Goal: Leave review/rating: Leave review/rating

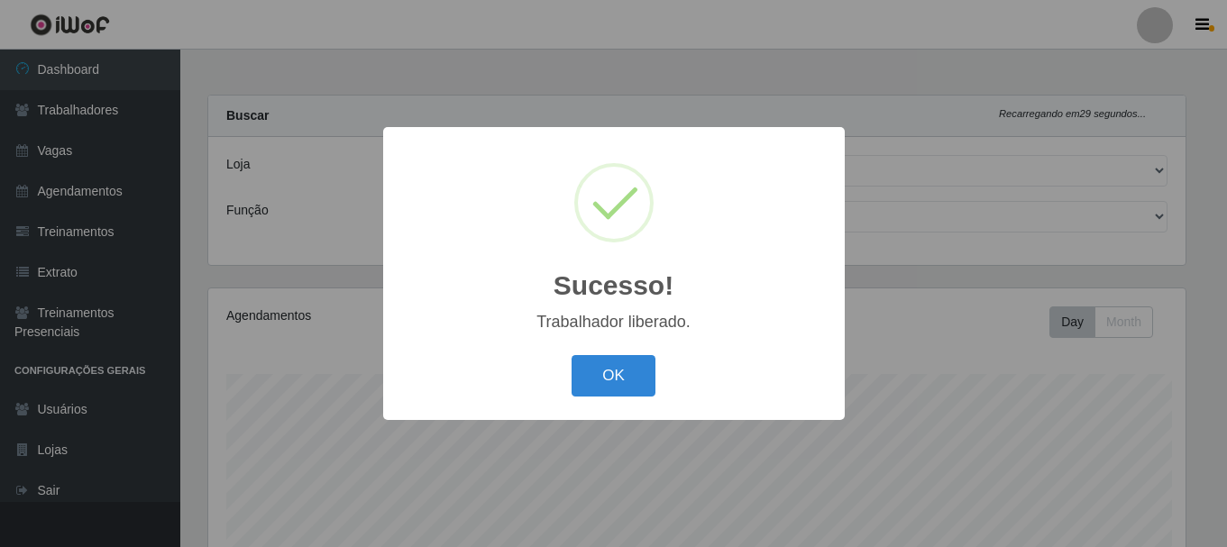
select select "399"
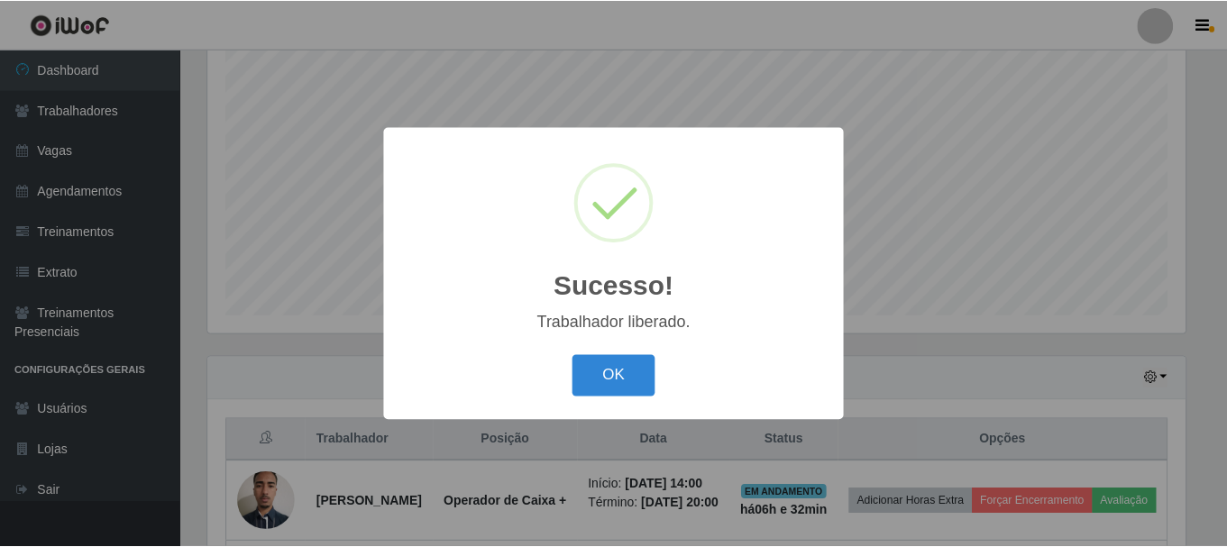
scroll to position [374, 982]
click at [622, 371] on button "OK" at bounding box center [616, 376] width 84 height 42
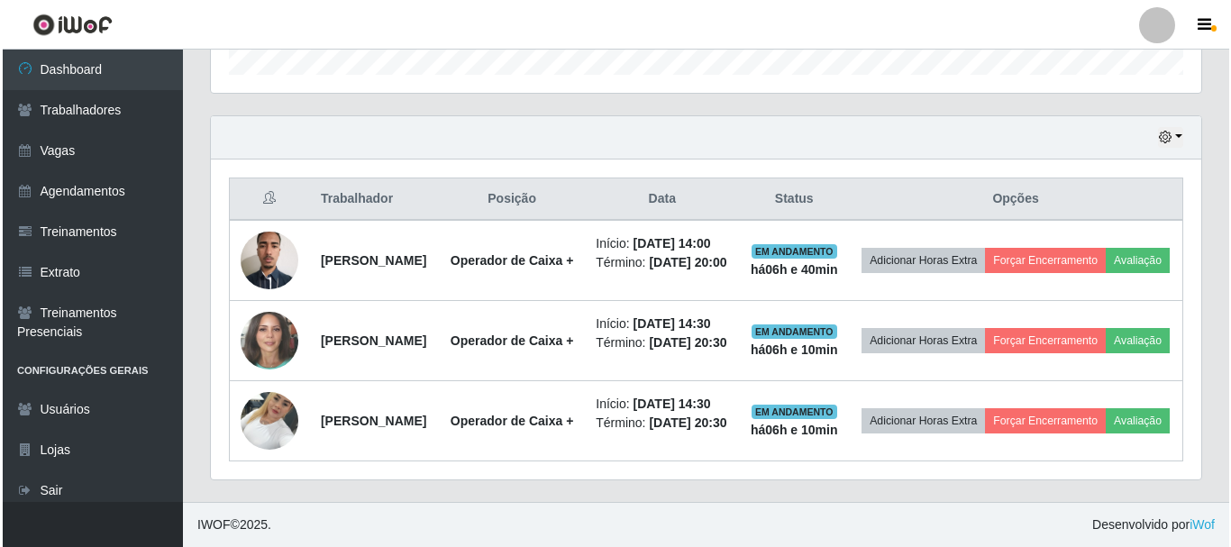
scroll to position [667, 0]
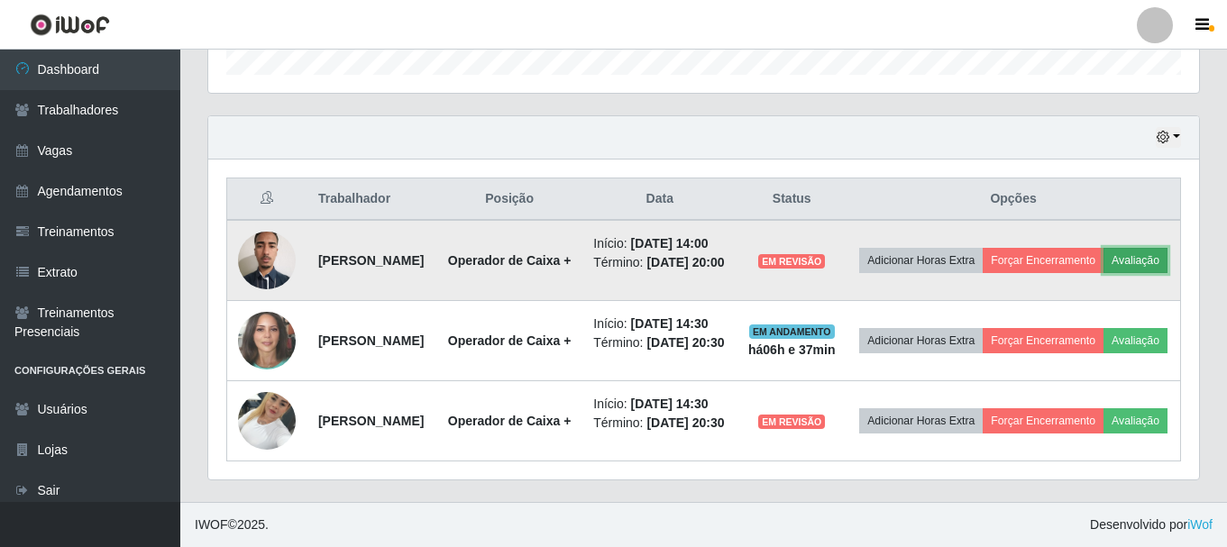
click at [1103, 248] on button "Avaliação" at bounding box center [1135, 260] width 64 height 25
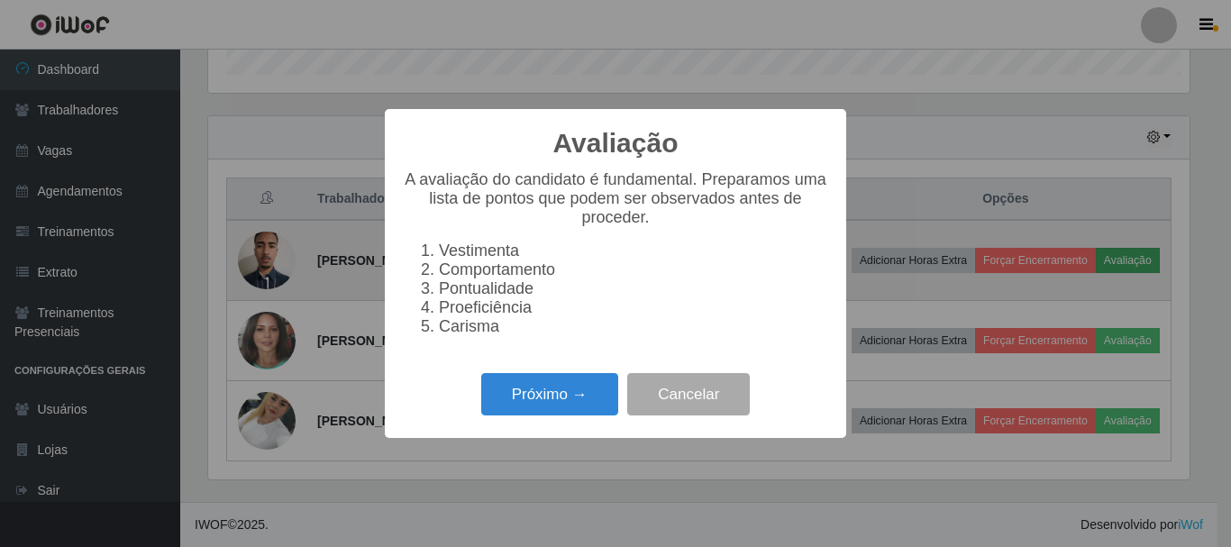
scroll to position [374, 982]
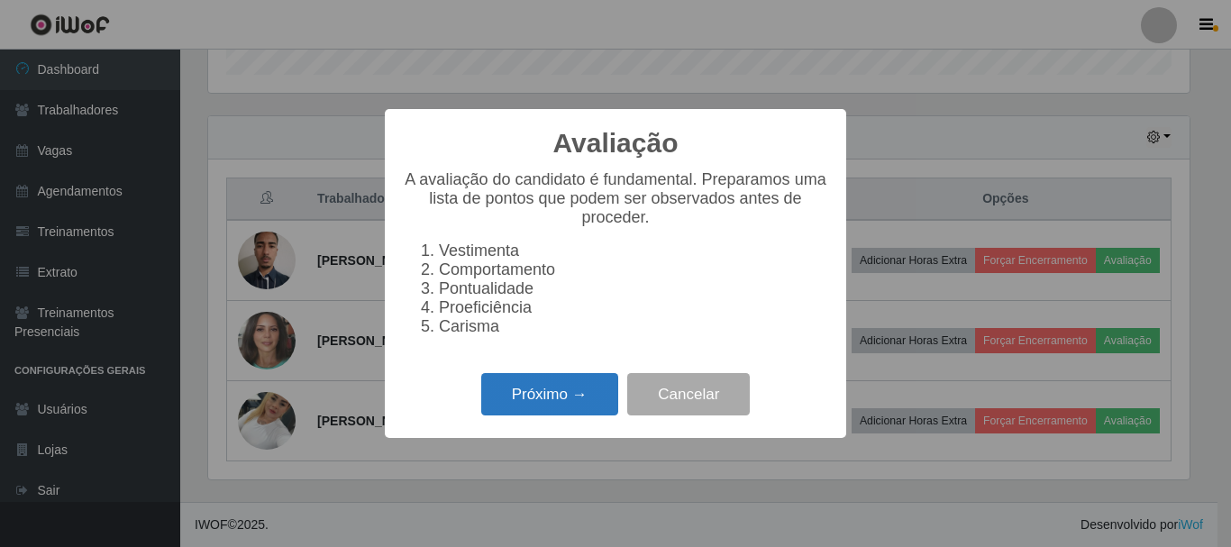
click at [544, 403] on button "Próximo →" at bounding box center [549, 394] width 137 height 42
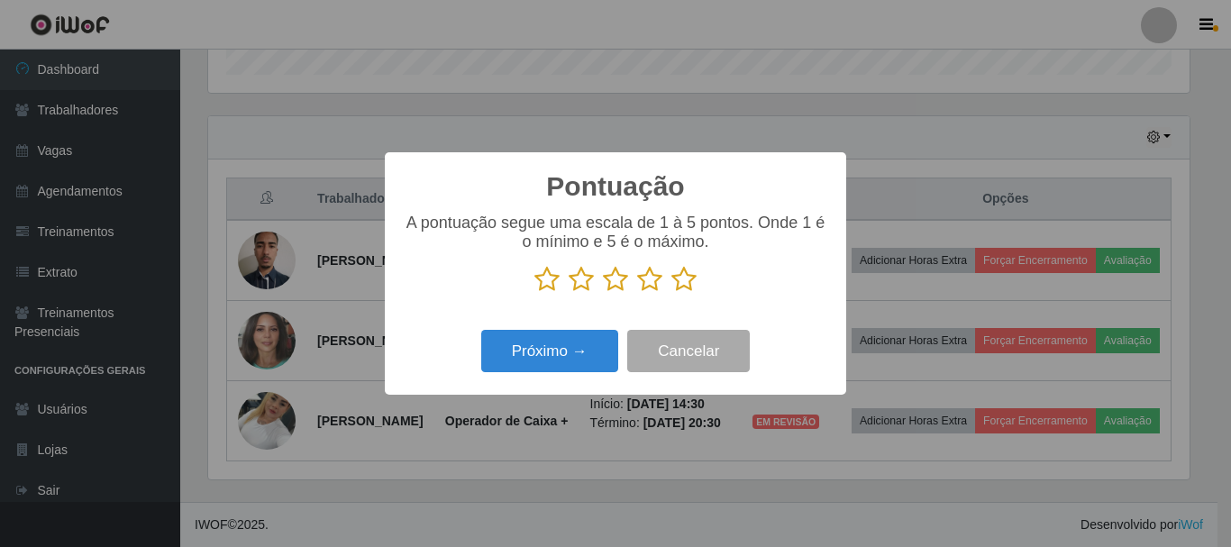
scroll to position [901156, 900548]
click at [682, 282] on icon at bounding box center [684, 279] width 25 height 27
click at [672, 293] on input "radio" at bounding box center [672, 293] width 0 height 0
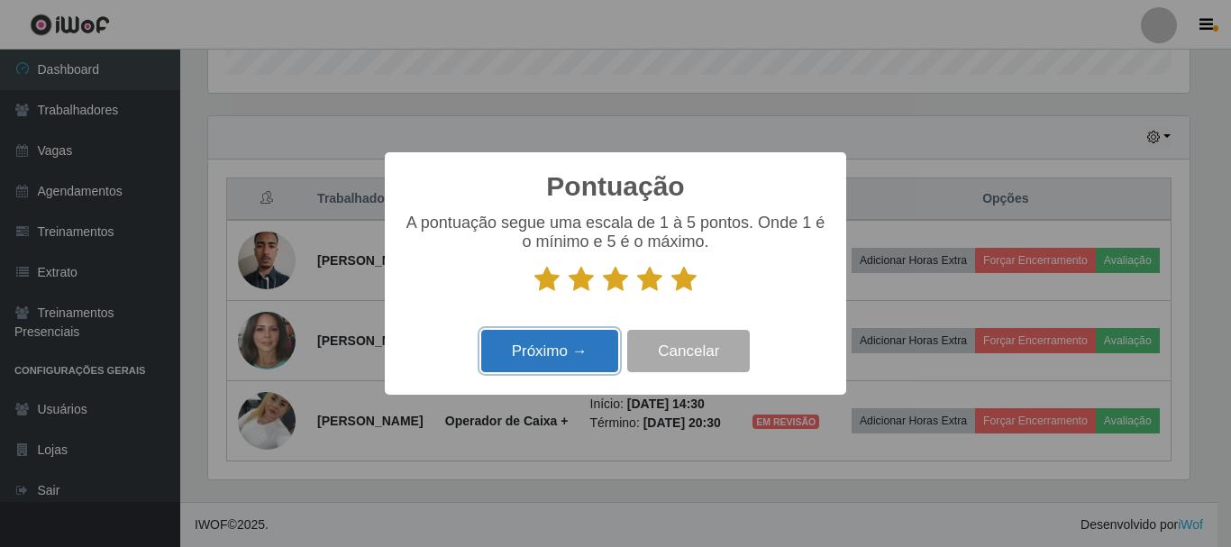
click at [574, 352] on button "Próximo →" at bounding box center [549, 351] width 137 height 42
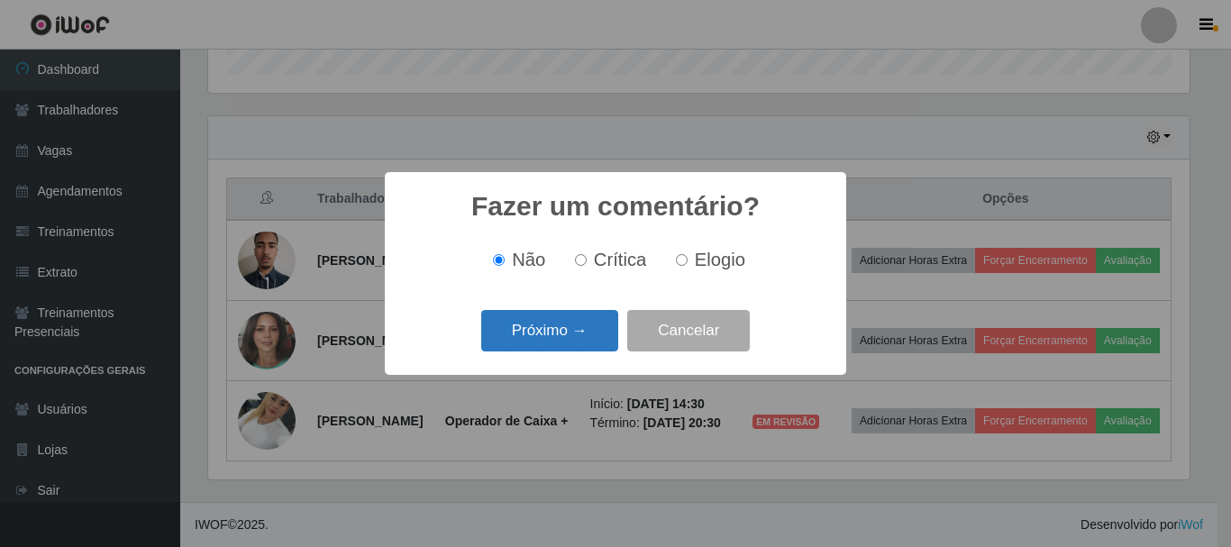
click at [569, 337] on button "Próximo →" at bounding box center [549, 331] width 137 height 42
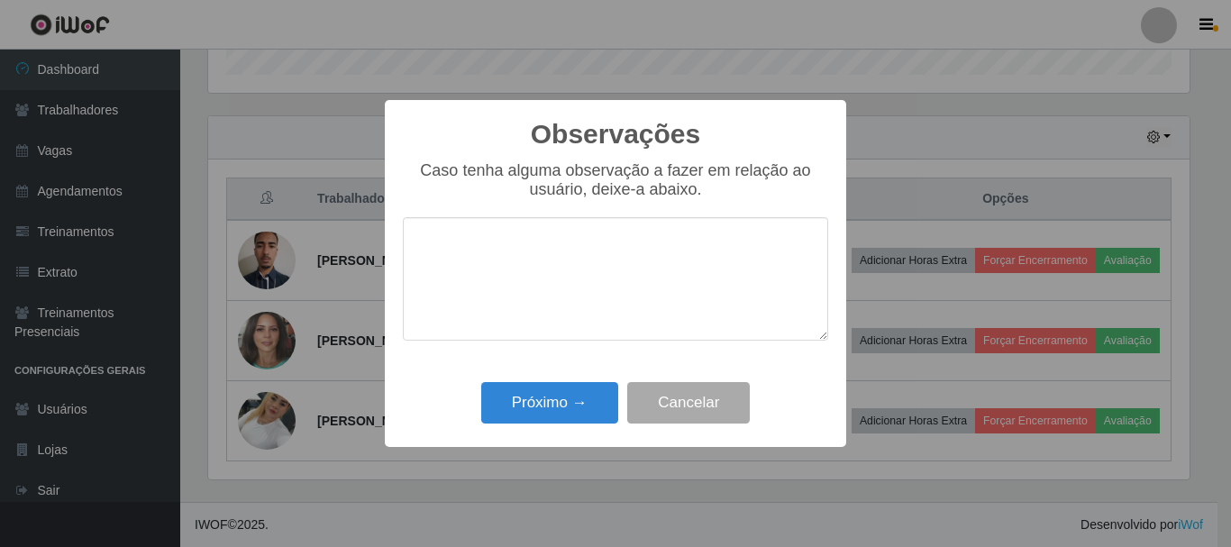
click at [551, 294] on textarea at bounding box center [616, 279] width 426 height 124
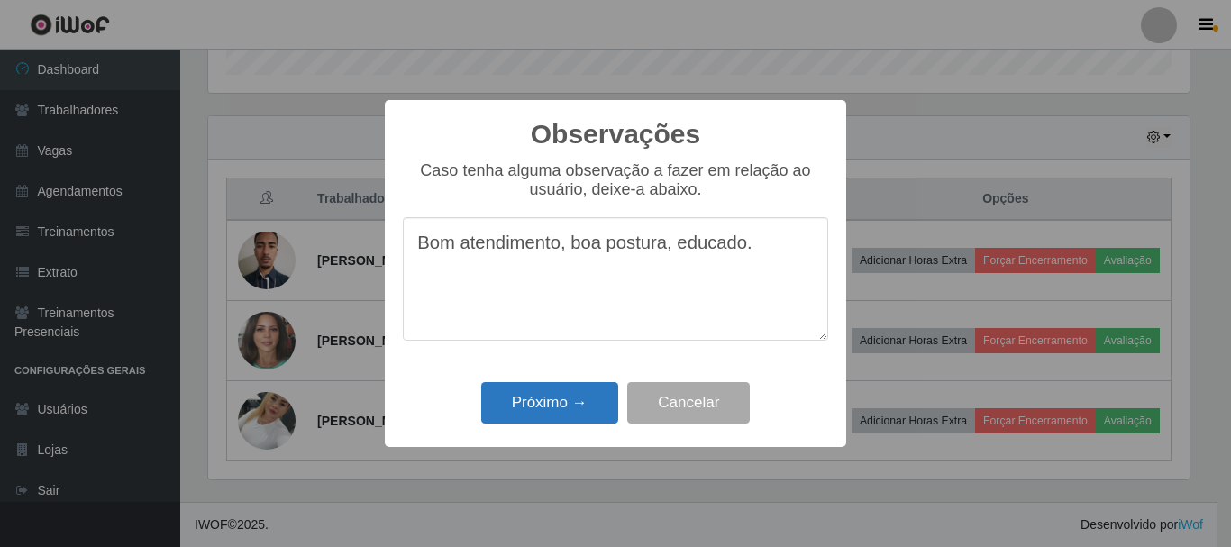
type textarea "Bom atendimento, boa postura, educado."
click at [558, 407] on button "Próximo →" at bounding box center [549, 403] width 137 height 42
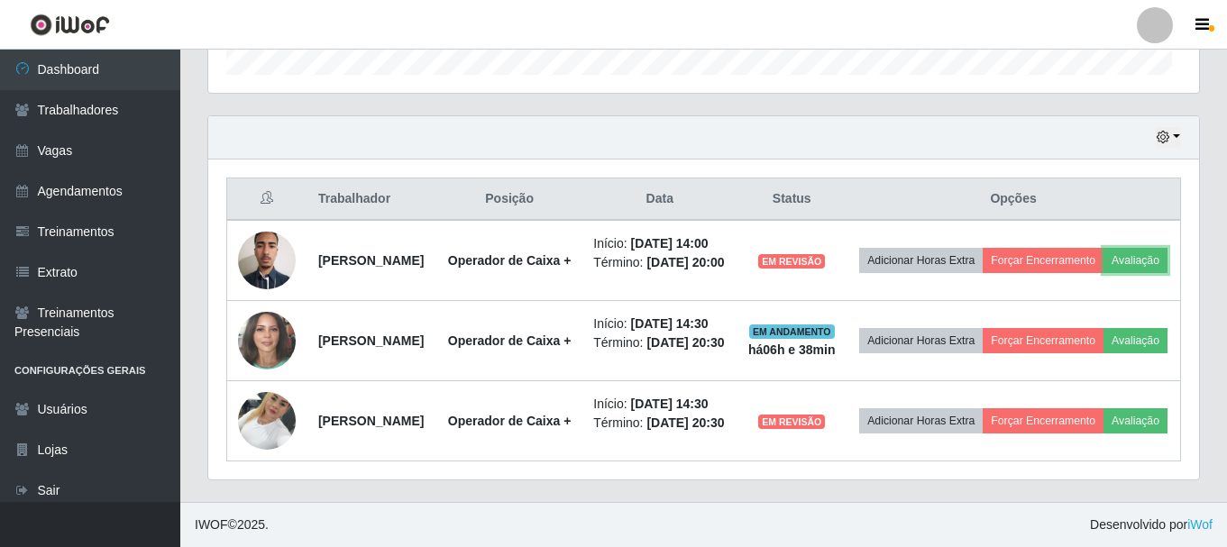
scroll to position [374, 991]
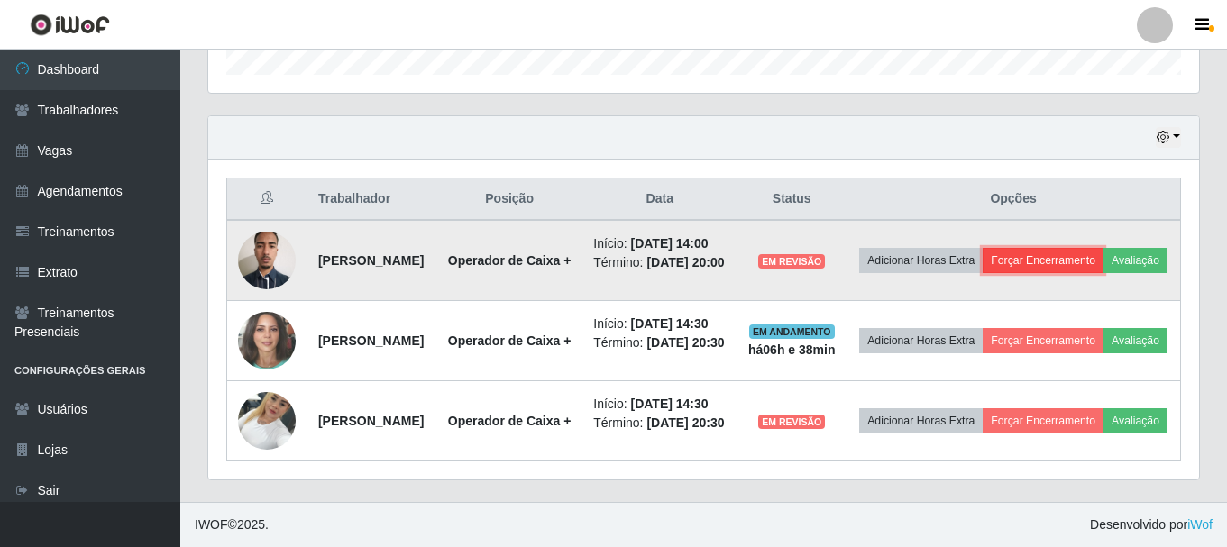
click at [1103, 248] on button "Forçar Encerramento" at bounding box center [1043, 260] width 121 height 25
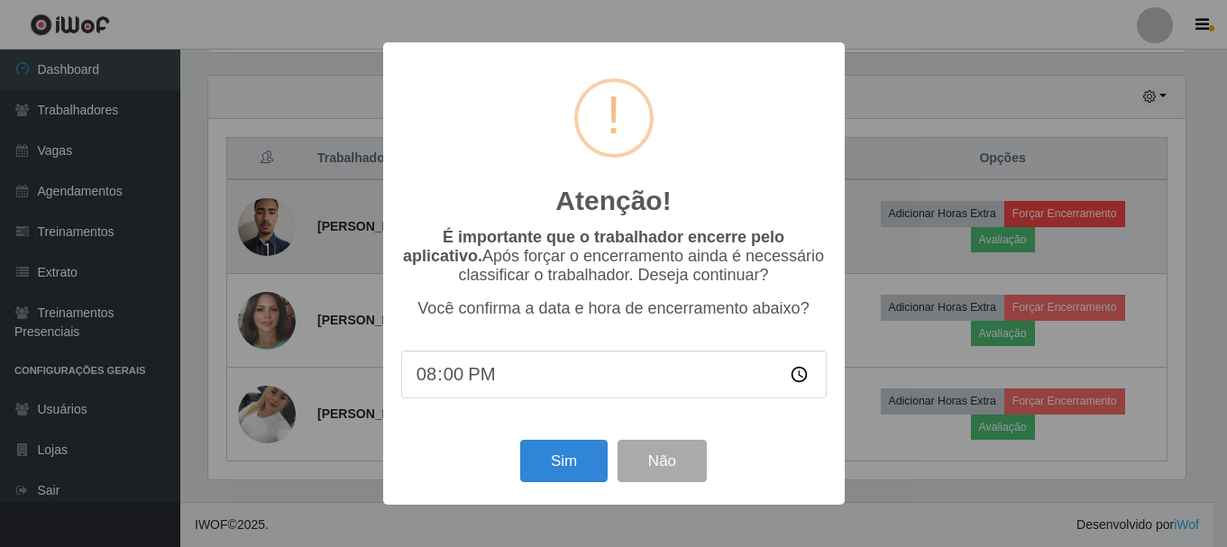
scroll to position [374, 982]
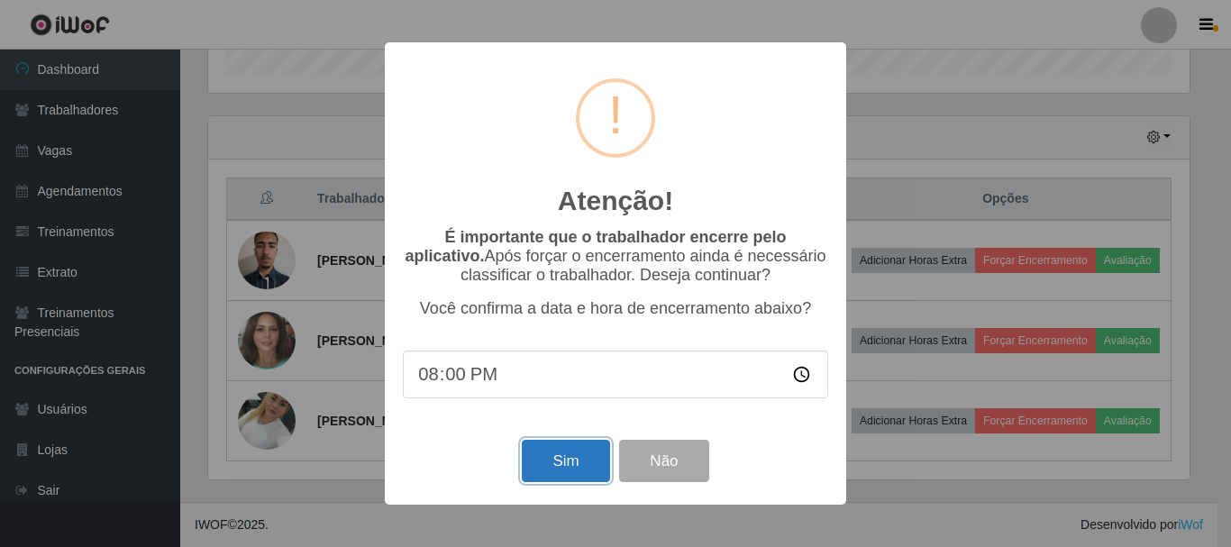
click at [570, 464] on button "Sim" at bounding box center [565, 461] width 87 height 42
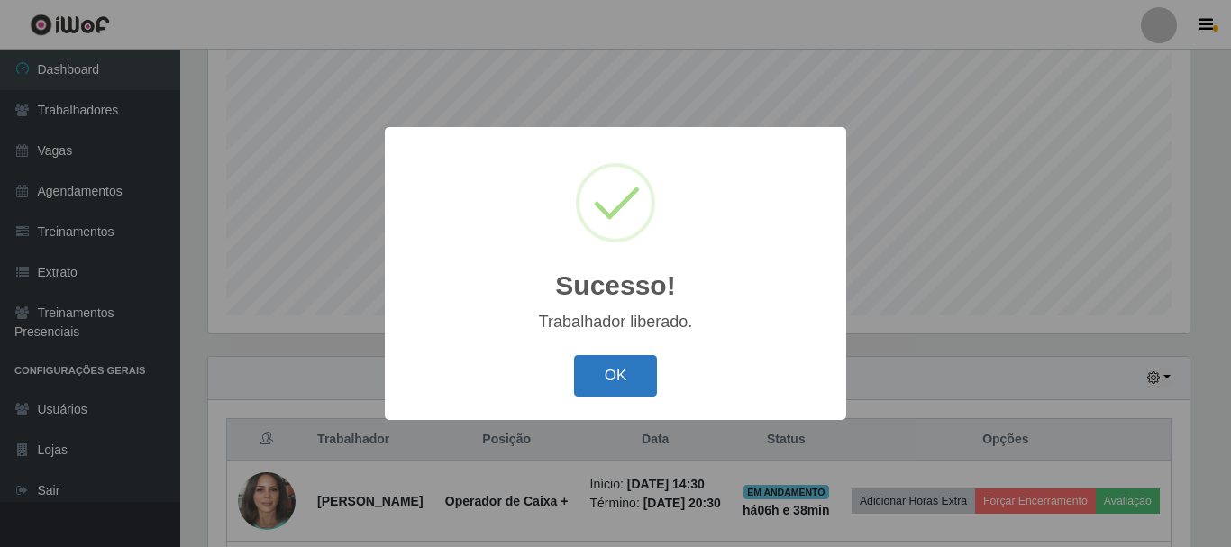
click at [635, 364] on button "OK" at bounding box center [616, 376] width 84 height 42
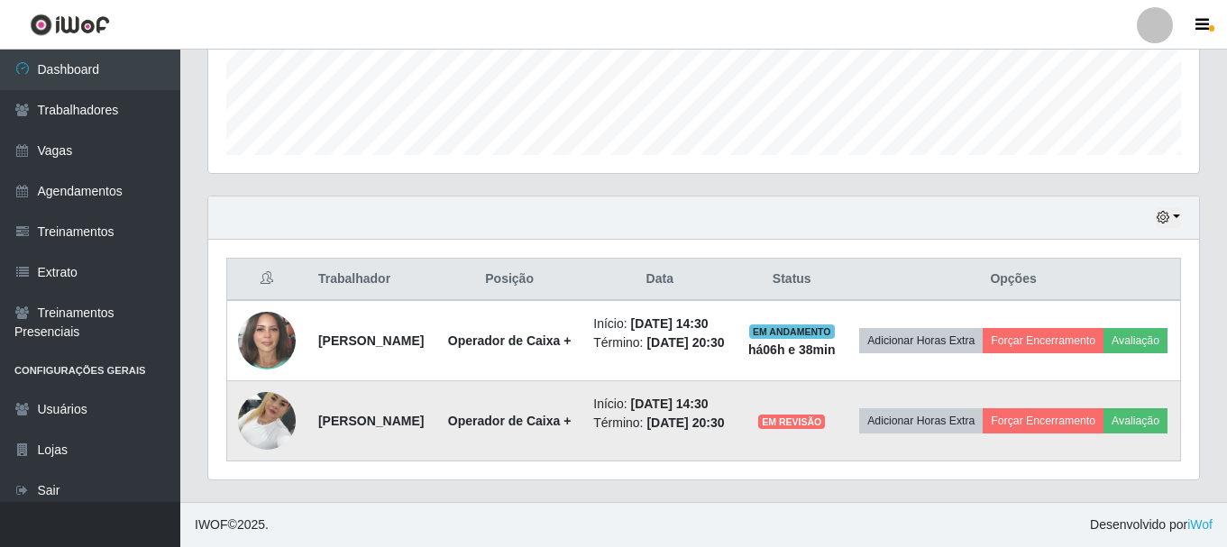
scroll to position [554, 0]
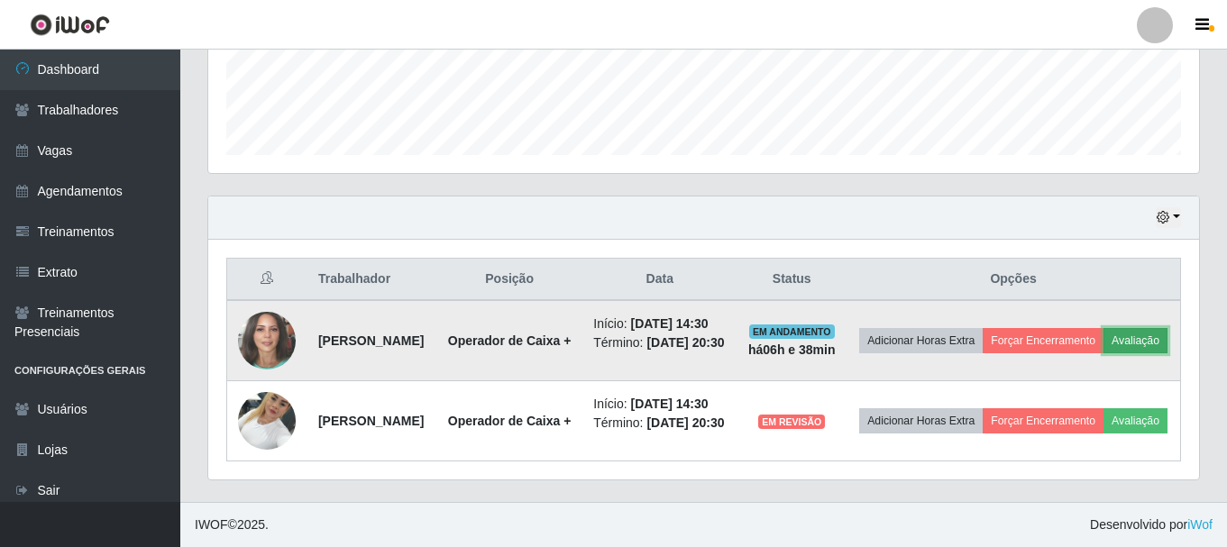
click at [1103, 328] on button "Avaliação" at bounding box center [1135, 340] width 64 height 25
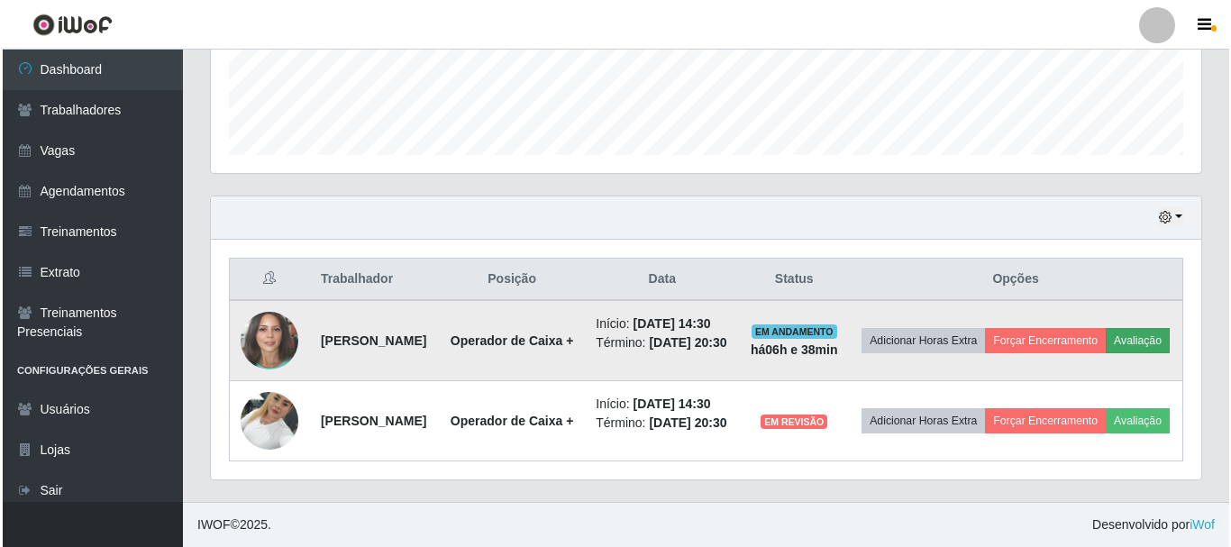
scroll to position [374, 982]
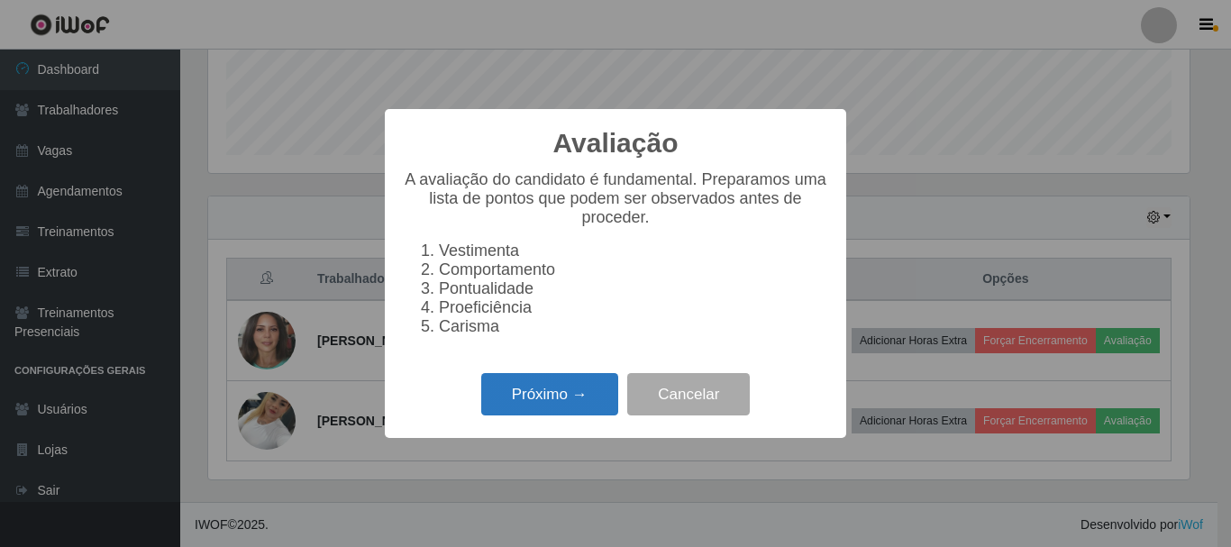
click at [554, 416] on button "Próximo →" at bounding box center [549, 394] width 137 height 42
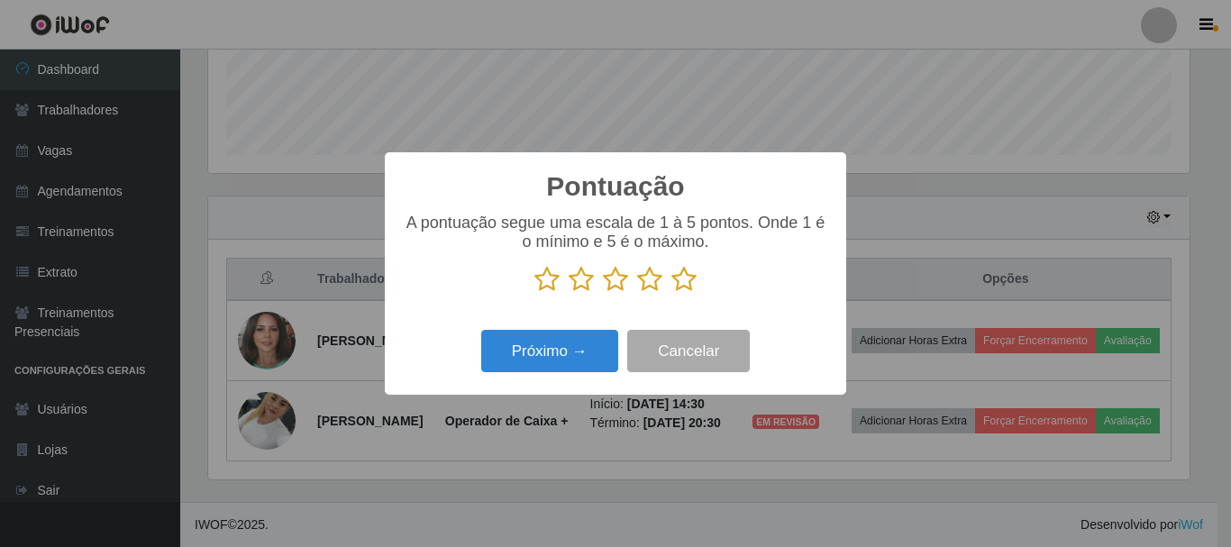
scroll to position [901156, 900548]
click at [681, 284] on icon at bounding box center [684, 279] width 25 height 27
click at [672, 293] on input "radio" at bounding box center [672, 293] width 0 height 0
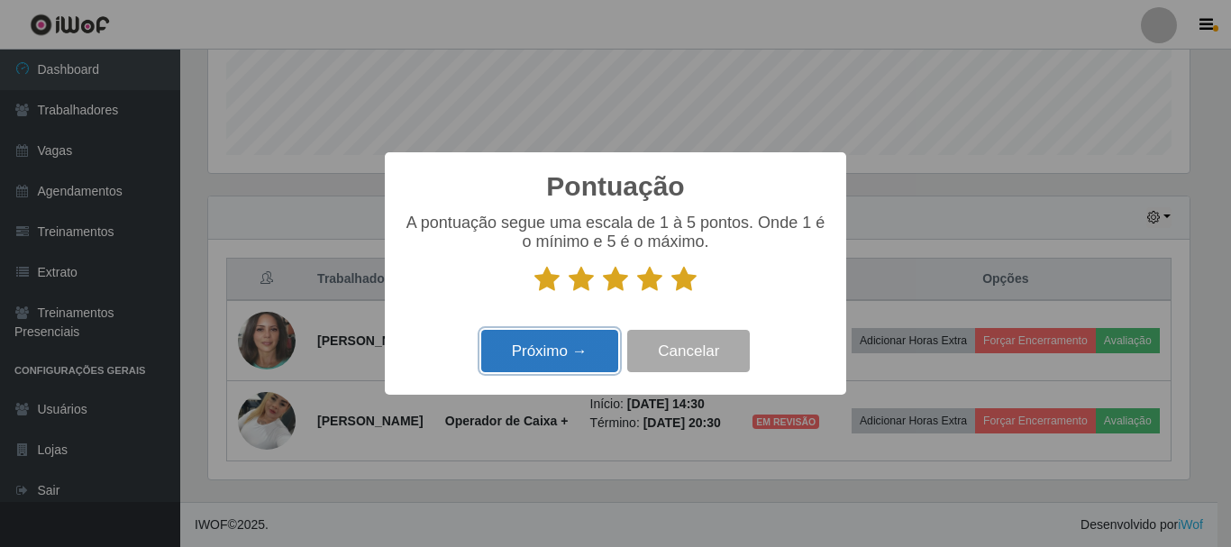
click at [580, 343] on button "Próximo →" at bounding box center [549, 351] width 137 height 42
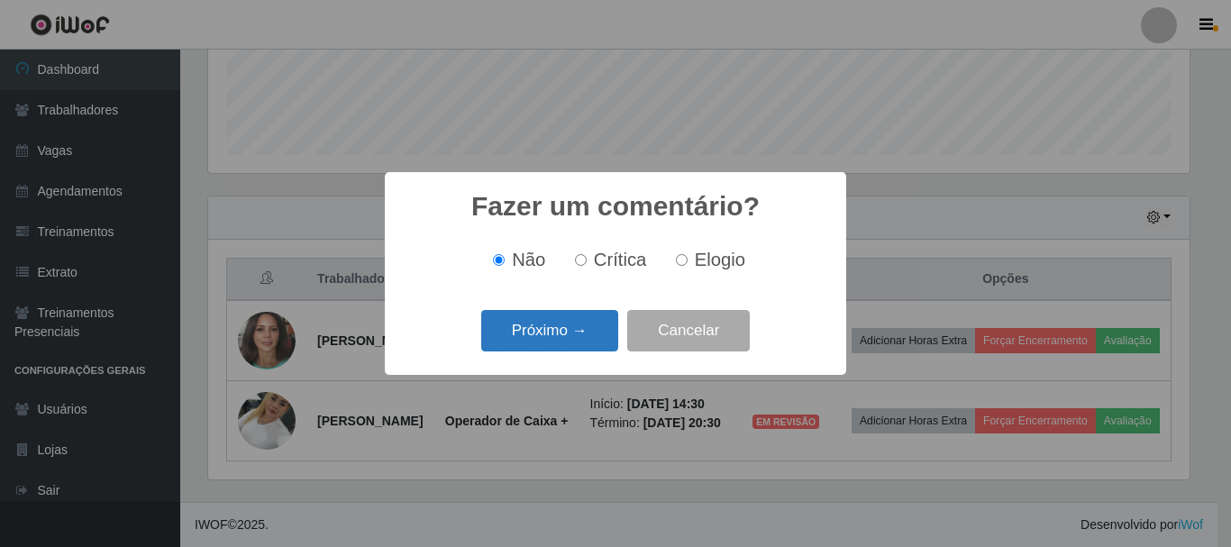
click at [562, 334] on button "Próximo →" at bounding box center [549, 331] width 137 height 42
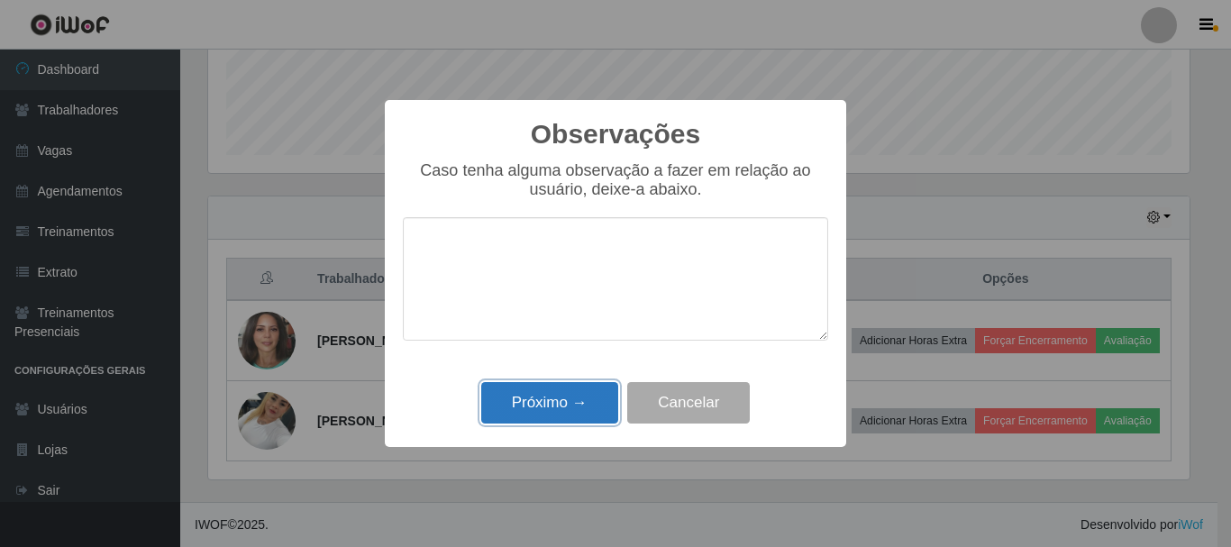
click at [588, 391] on button "Próximo →" at bounding box center [549, 403] width 137 height 42
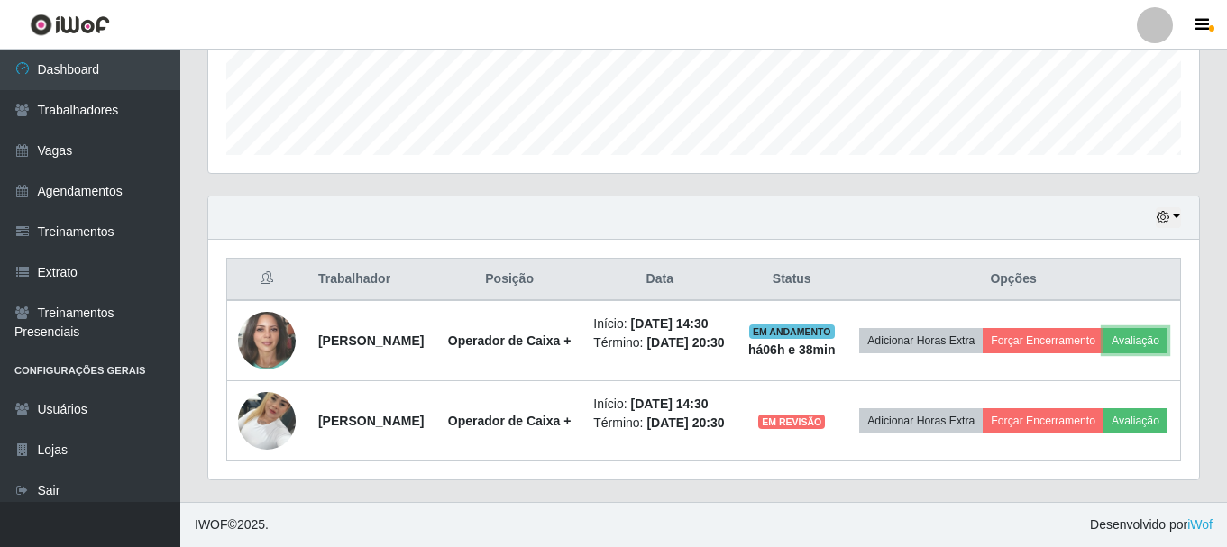
scroll to position [374, 991]
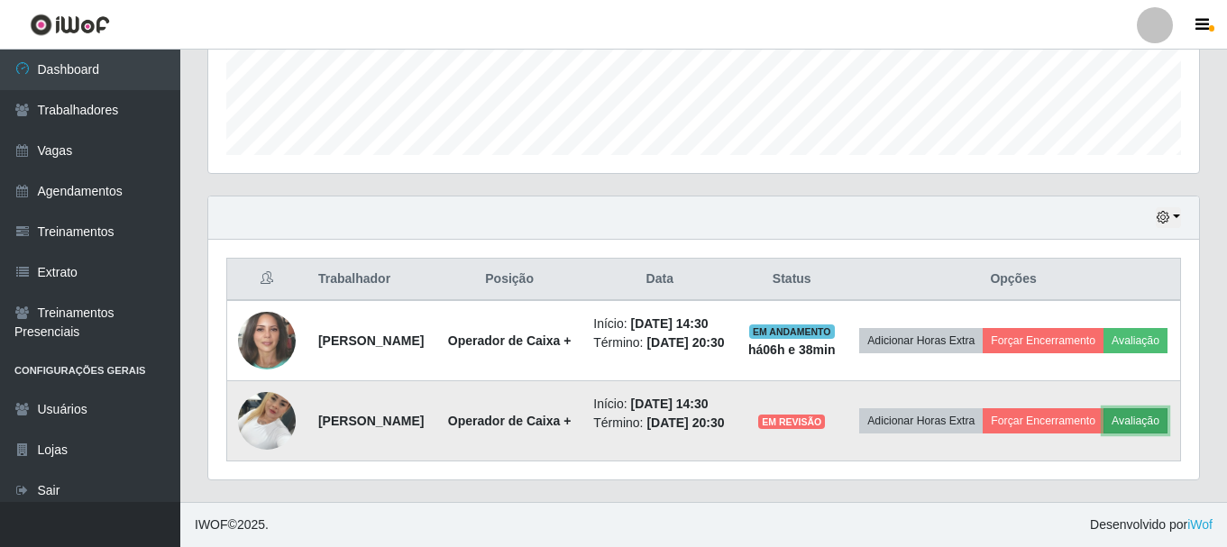
click at [1103, 417] on button "Avaliação" at bounding box center [1135, 420] width 64 height 25
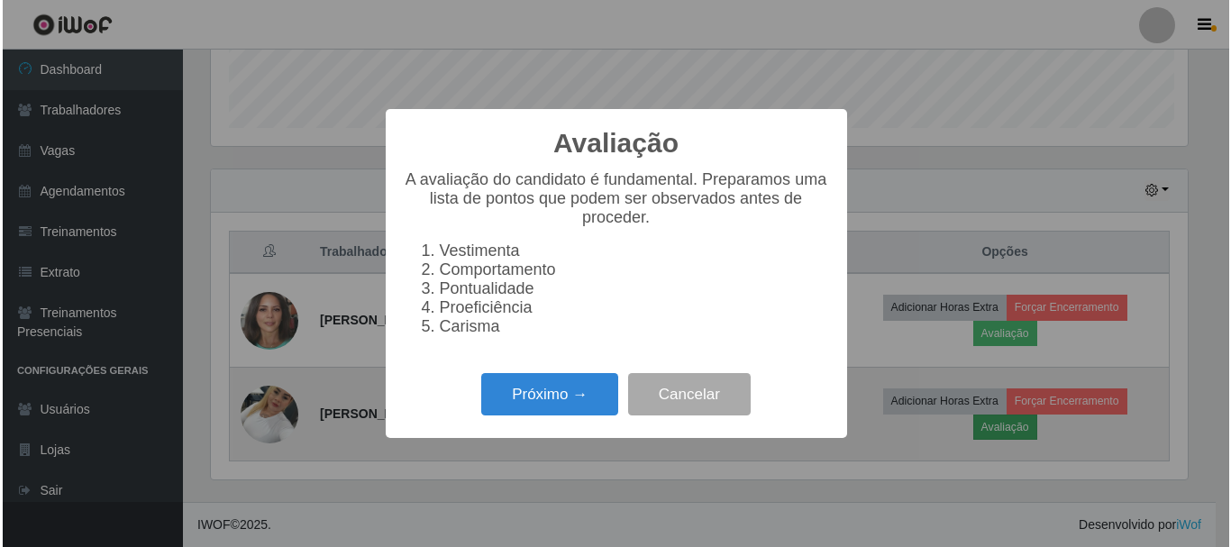
scroll to position [374, 982]
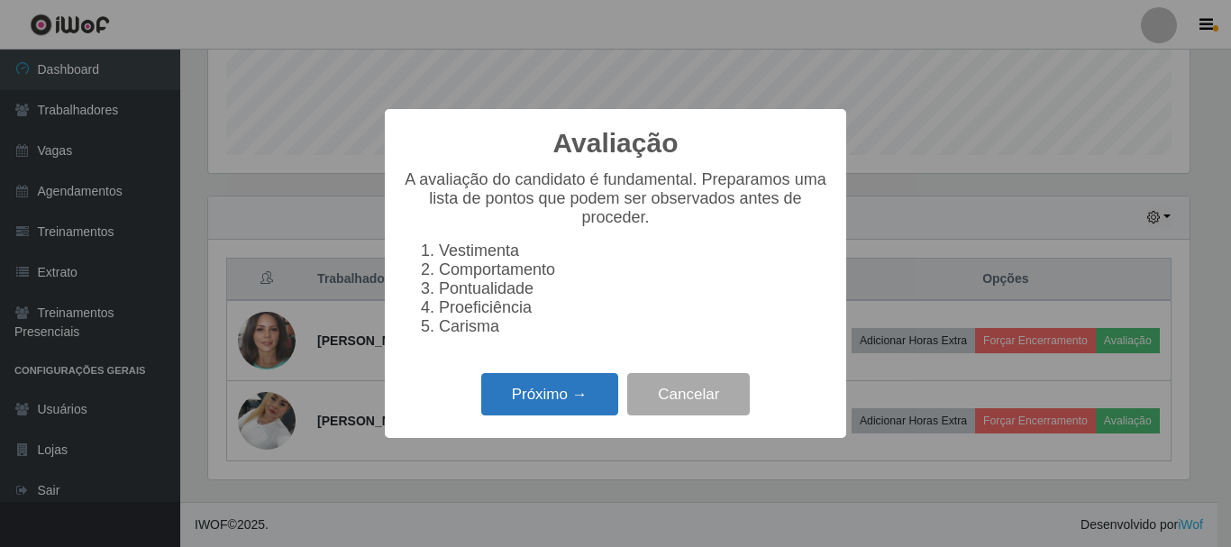
click at [572, 395] on button "Próximo →" at bounding box center [549, 394] width 137 height 42
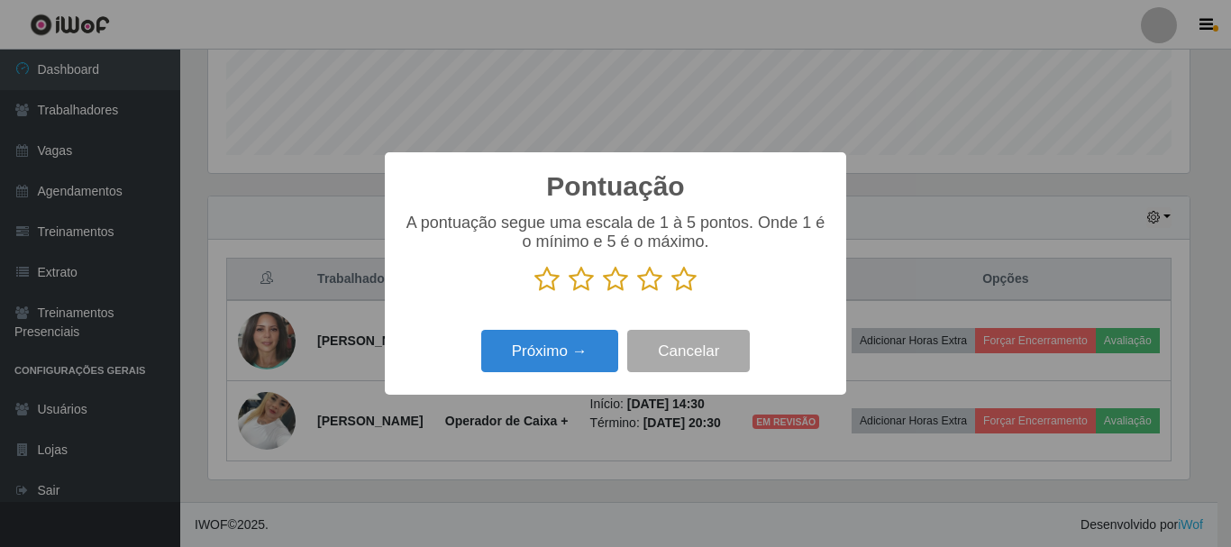
click at [544, 279] on icon at bounding box center [547, 279] width 25 height 27
click at [535, 293] on input "radio" at bounding box center [535, 293] width 0 height 0
click at [547, 333] on button "Próximo →" at bounding box center [549, 351] width 137 height 42
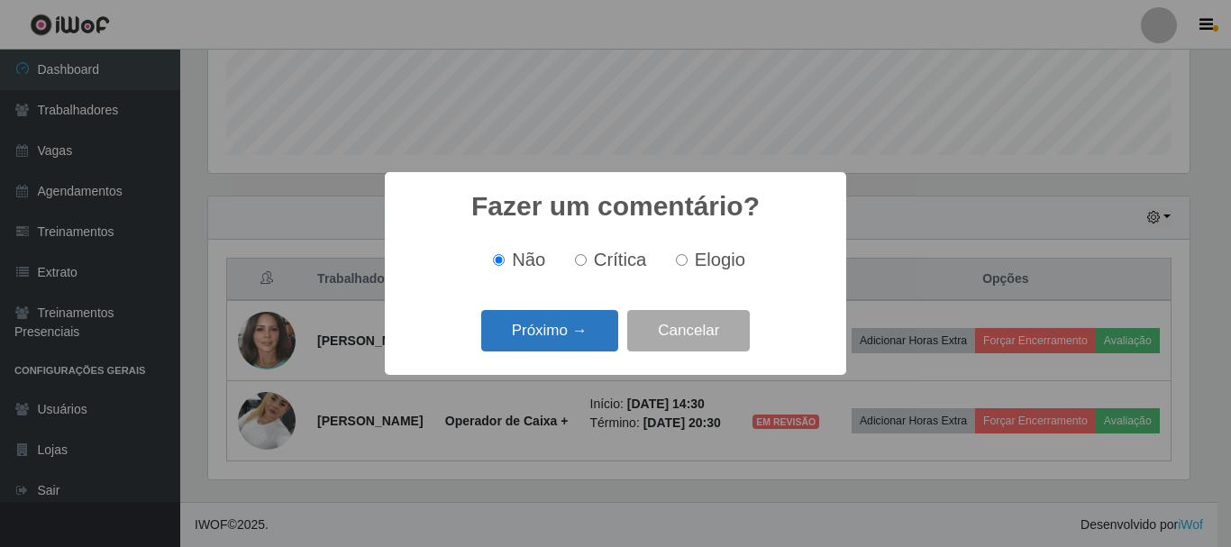
click at [557, 330] on button "Próximo →" at bounding box center [549, 331] width 137 height 42
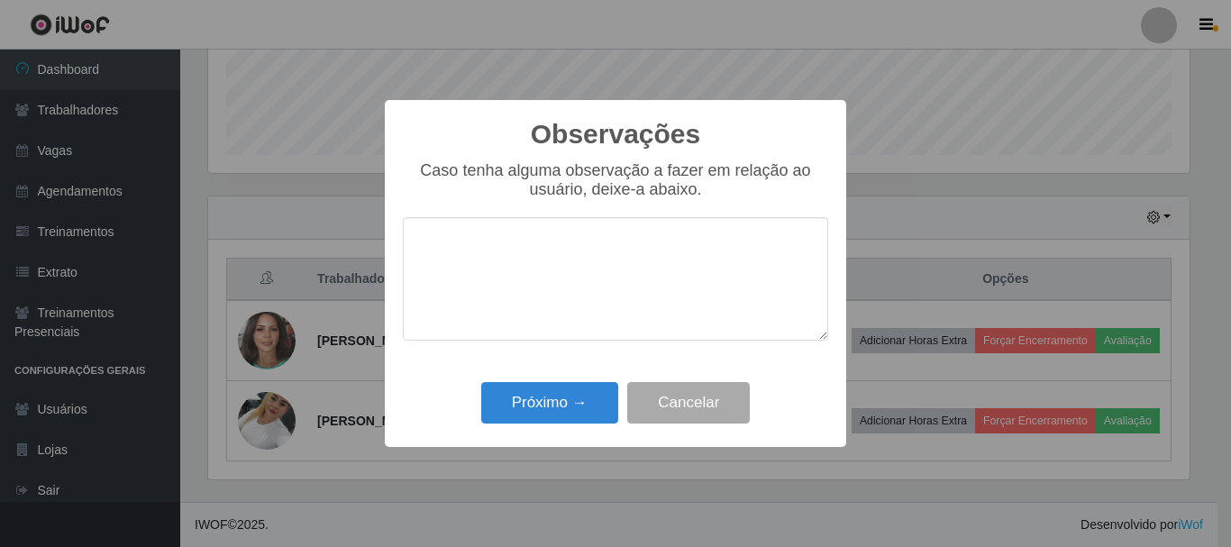
click at [562, 305] on textarea at bounding box center [616, 279] width 426 height 124
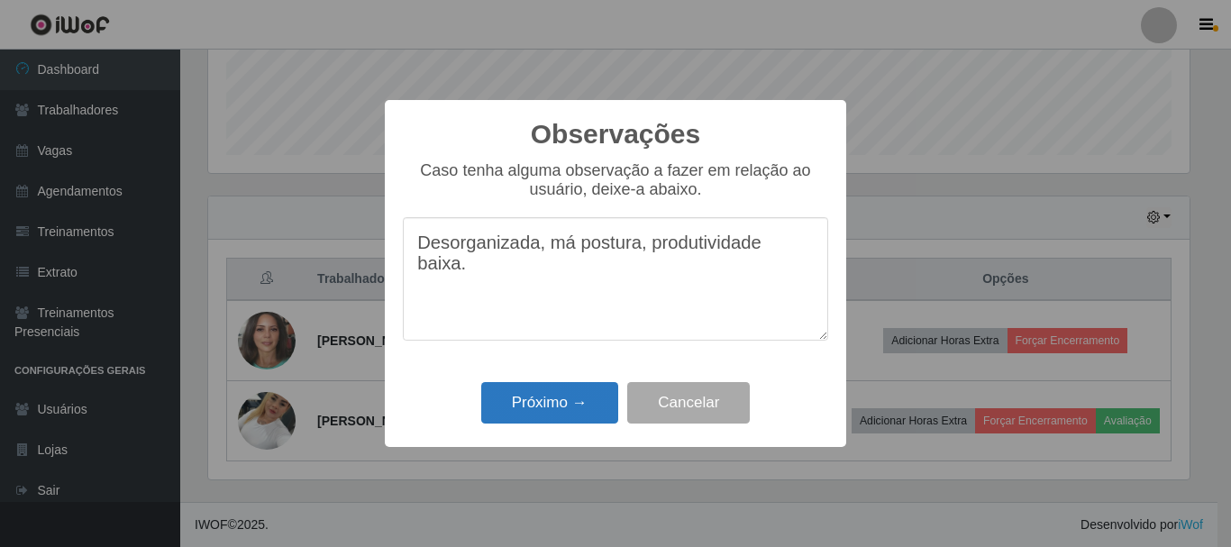
type textarea "Desorganizada, má postura, produtividade baixa."
click at [552, 416] on button "Próximo →" at bounding box center [549, 403] width 137 height 42
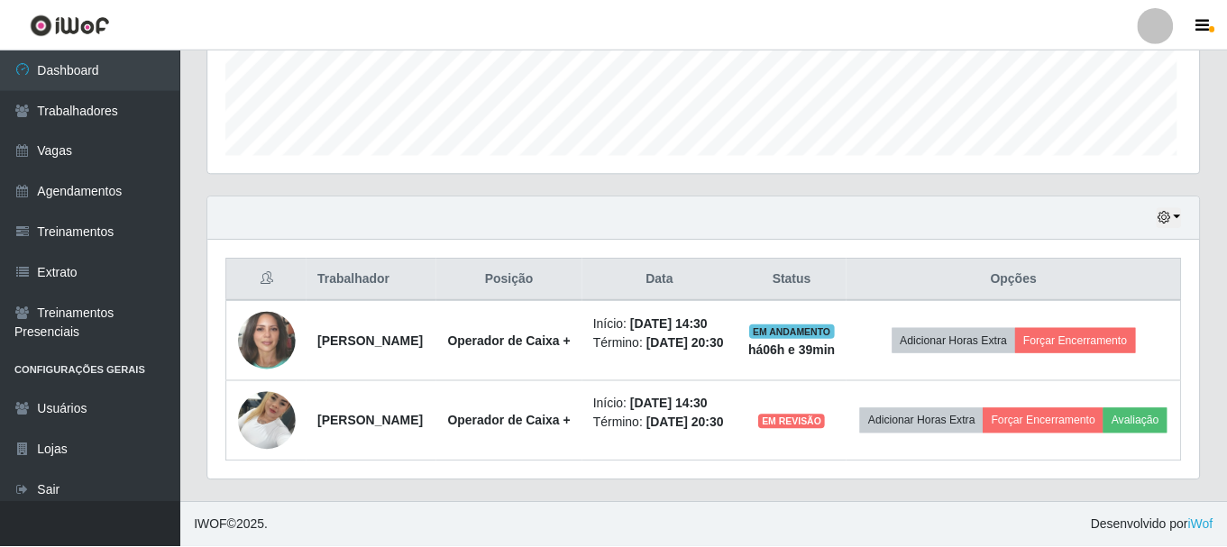
scroll to position [374, 991]
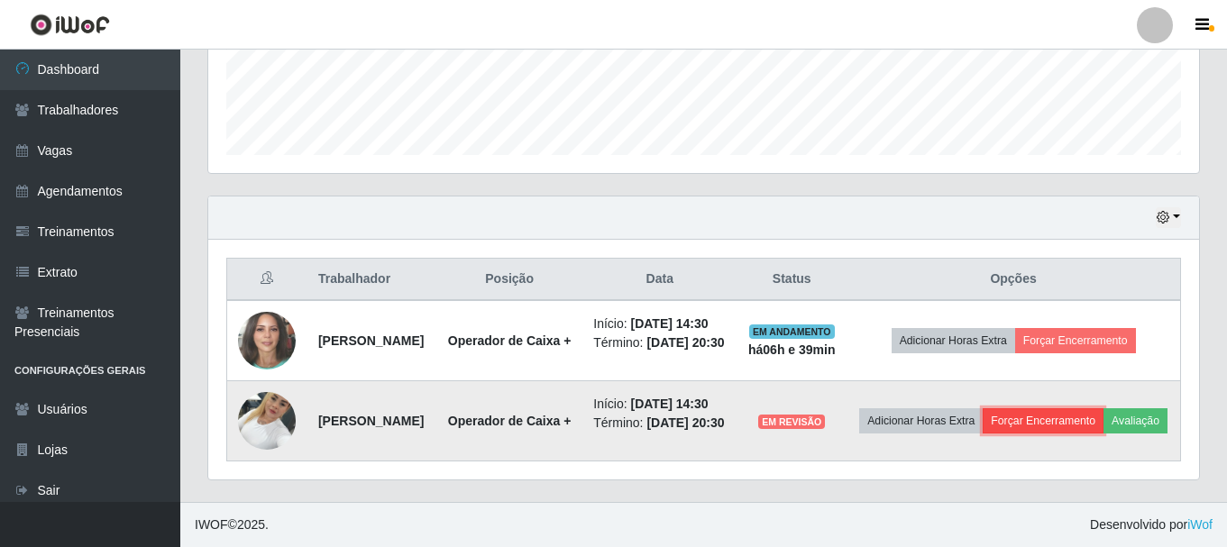
click at [1103, 408] on button "Forçar Encerramento" at bounding box center [1043, 420] width 121 height 25
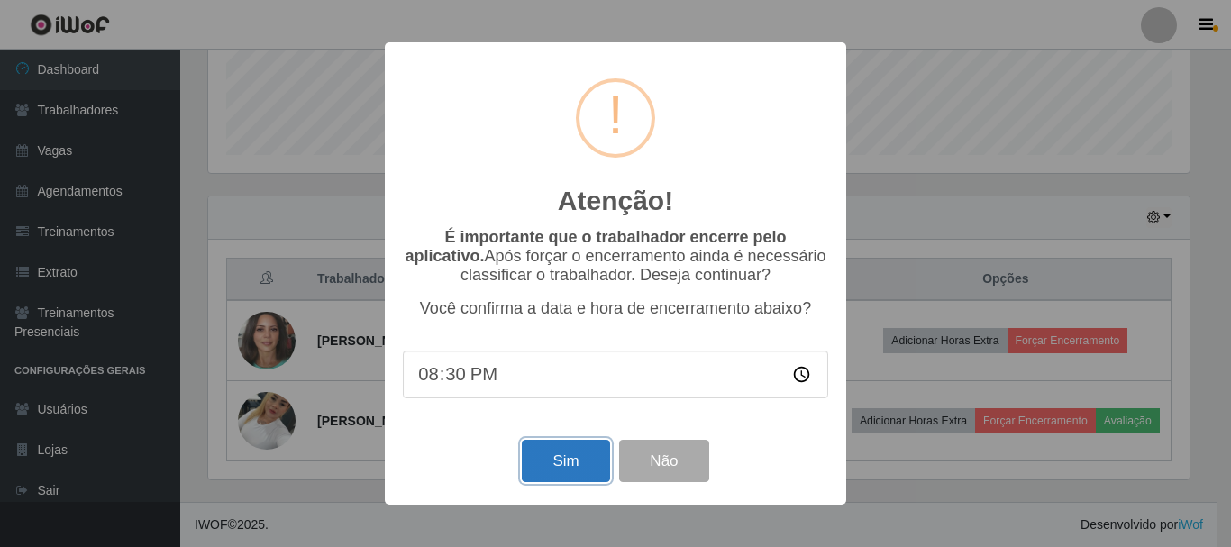
click at [598, 479] on button "Sim" at bounding box center [565, 461] width 87 height 42
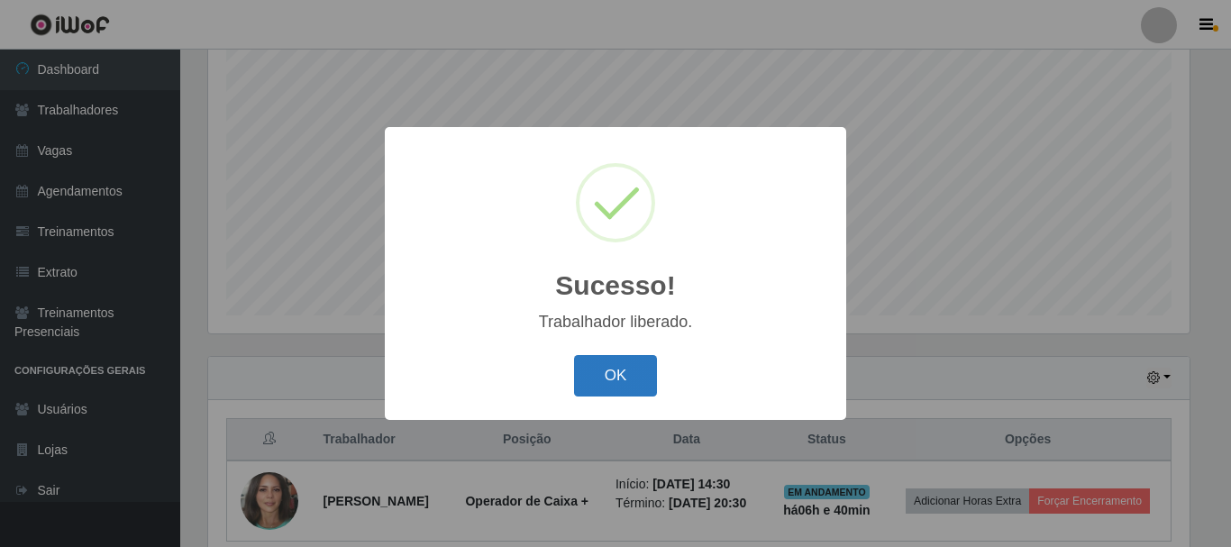
click at [599, 376] on button "OK" at bounding box center [616, 376] width 84 height 42
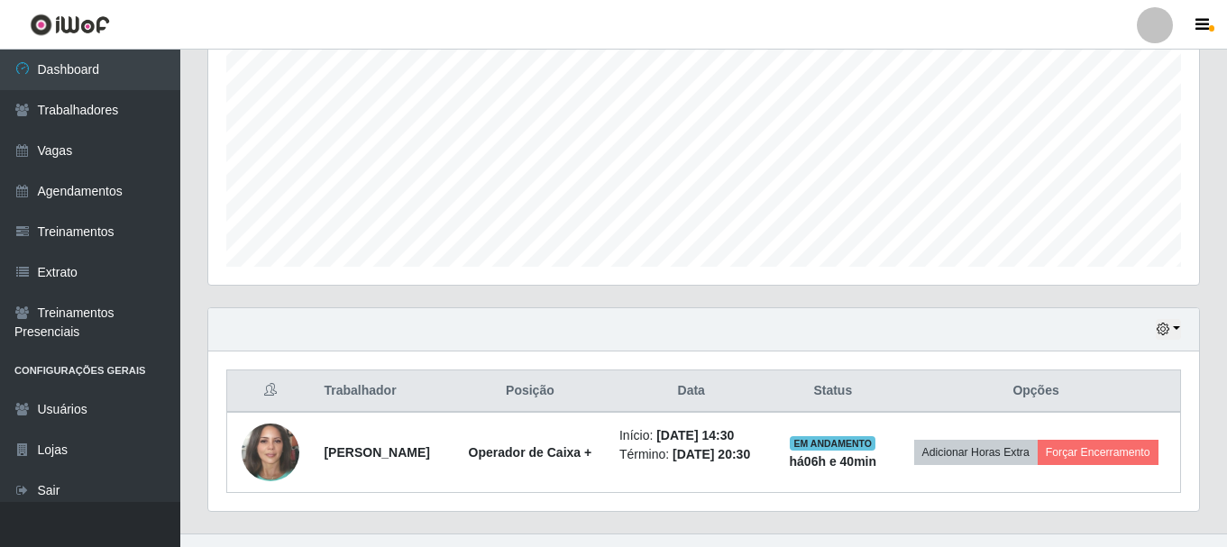
scroll to position [423, 0]
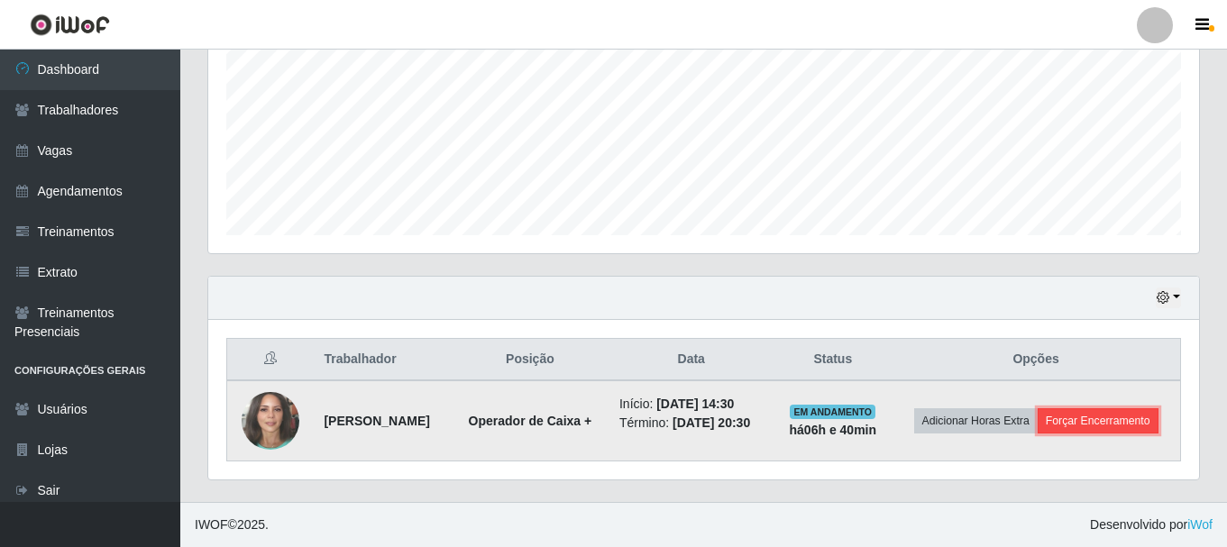
click at [1060, 425] on button "Forçar Encerramento" at bounding box center [1098, 420] width 121 height 25
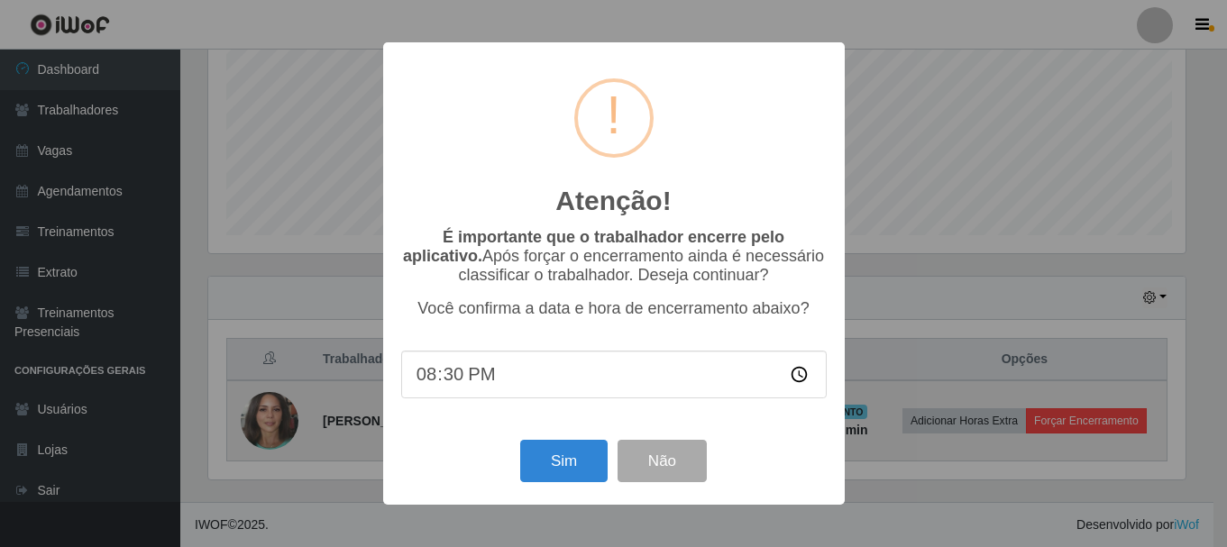
scroll to position [374, 982]
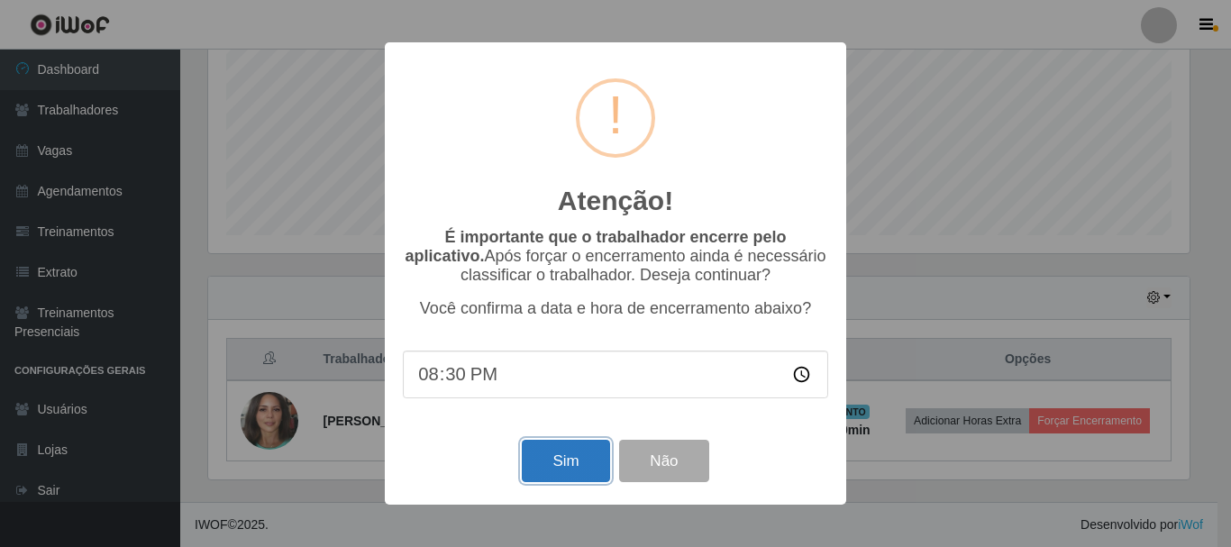
click at [553, 471] on button "Sim" at bounding box center [565, 461] width 87 height 42
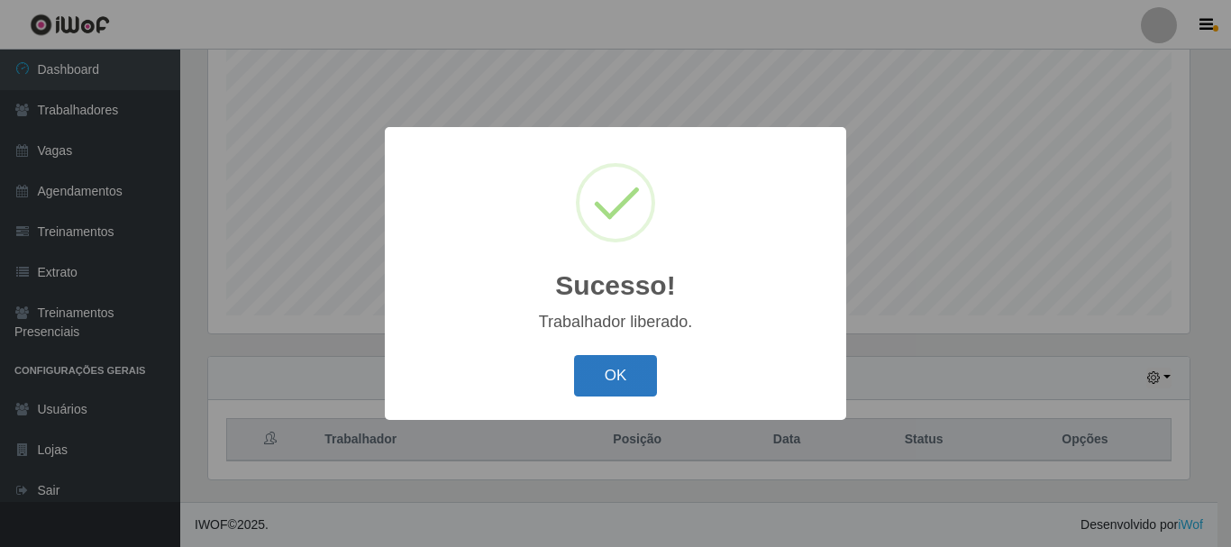
click at [607, 379] on button "OK" at bounding box center [616, 376] width 84 height 42
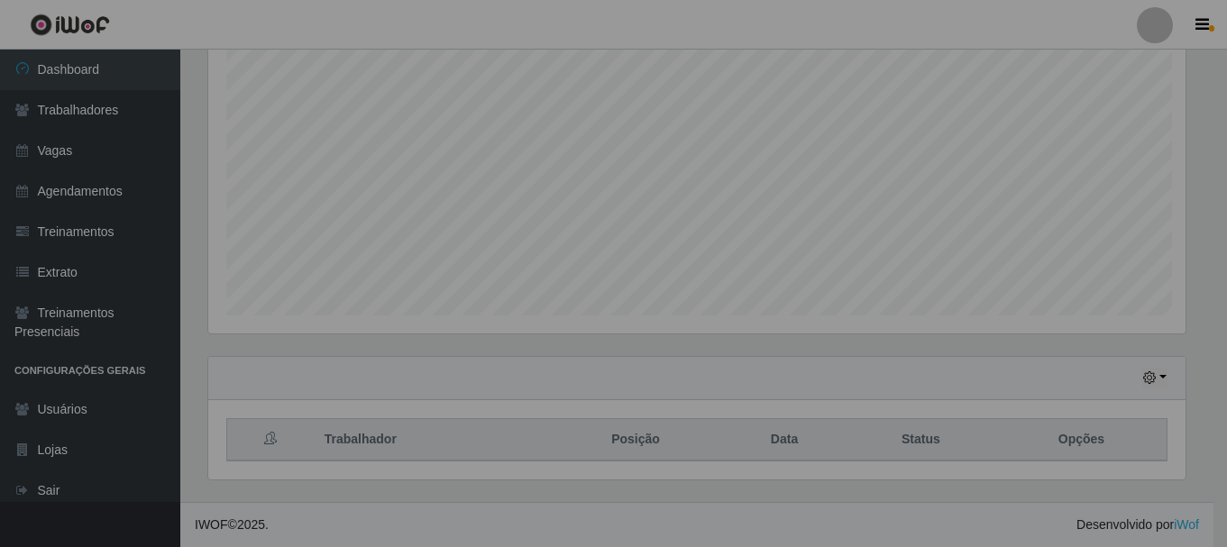
scroll to position [374, 991]
